Goal: Task Accomplishment & Management: Complete application form

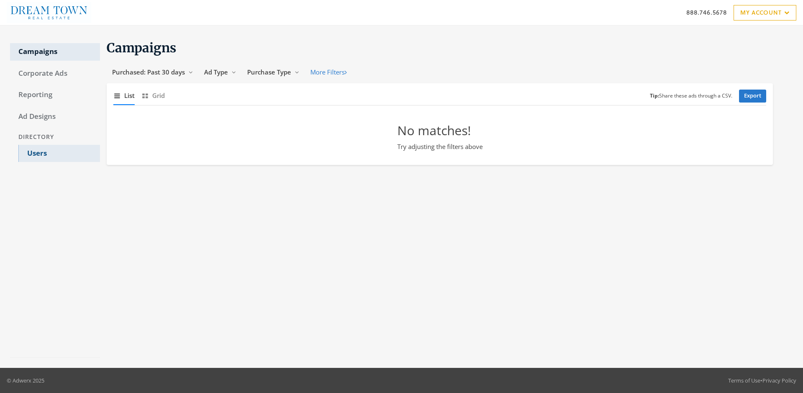
click at [59, 153] on link "Users" at bounding box center [59, 154] width 82 height 18
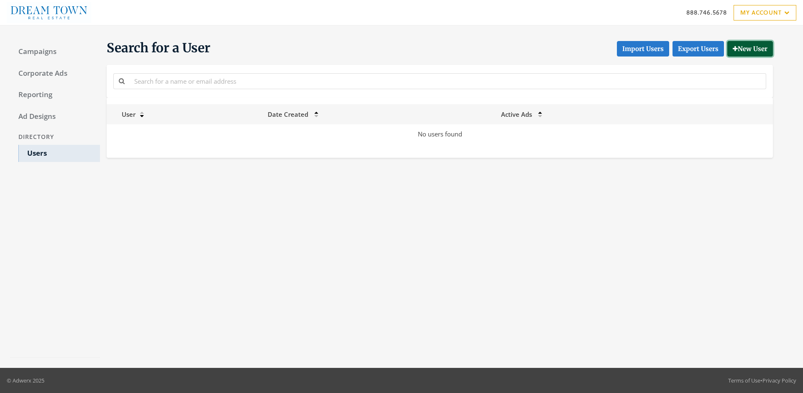
click at [749, 49] on button "New User" at bounding box center [750, 48] width 46 height 15
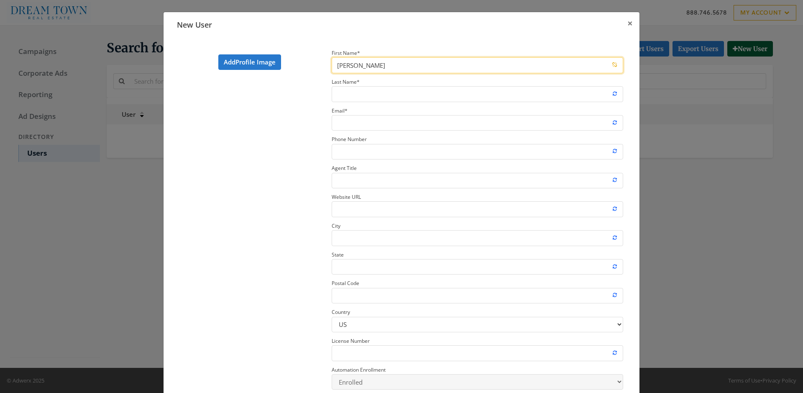
type input "John"
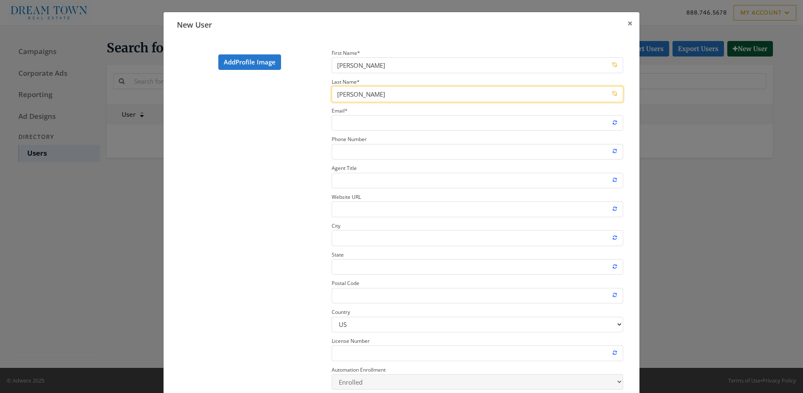
type input "Smith"
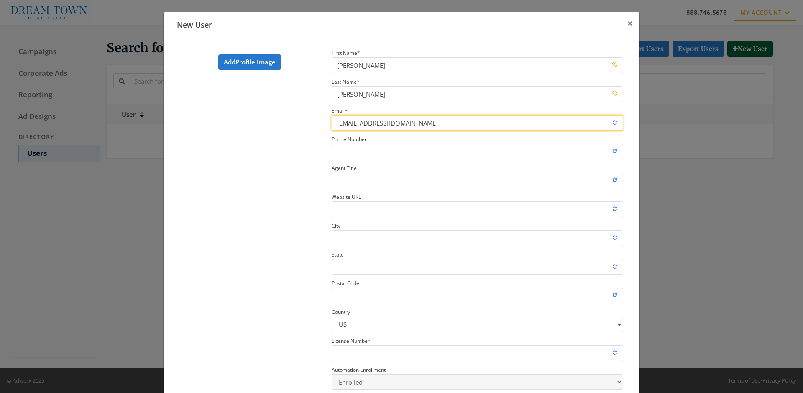
type input "newrosteruser@adwerx.com"
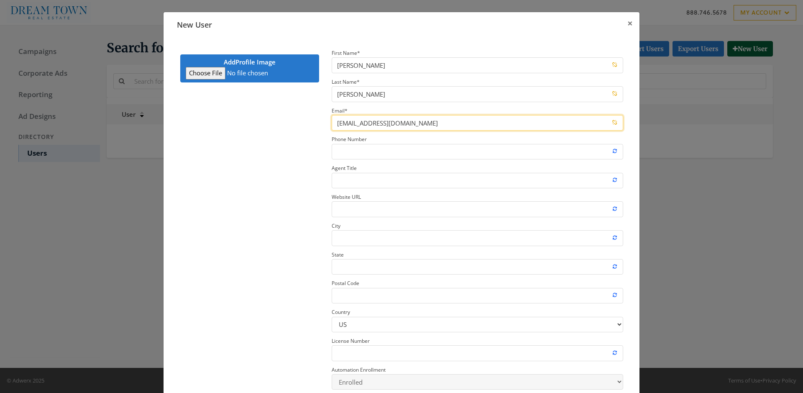
type input "C:\fakepath\download.jpeg"
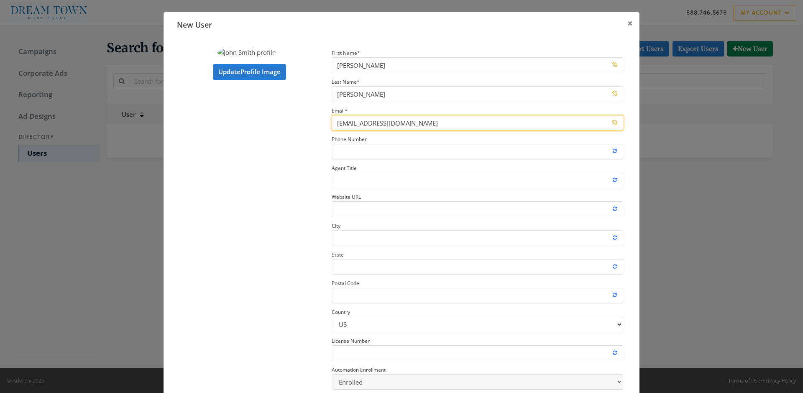
type input "newrosteruser@adwerx.com"
